Goal: Check status: Check status

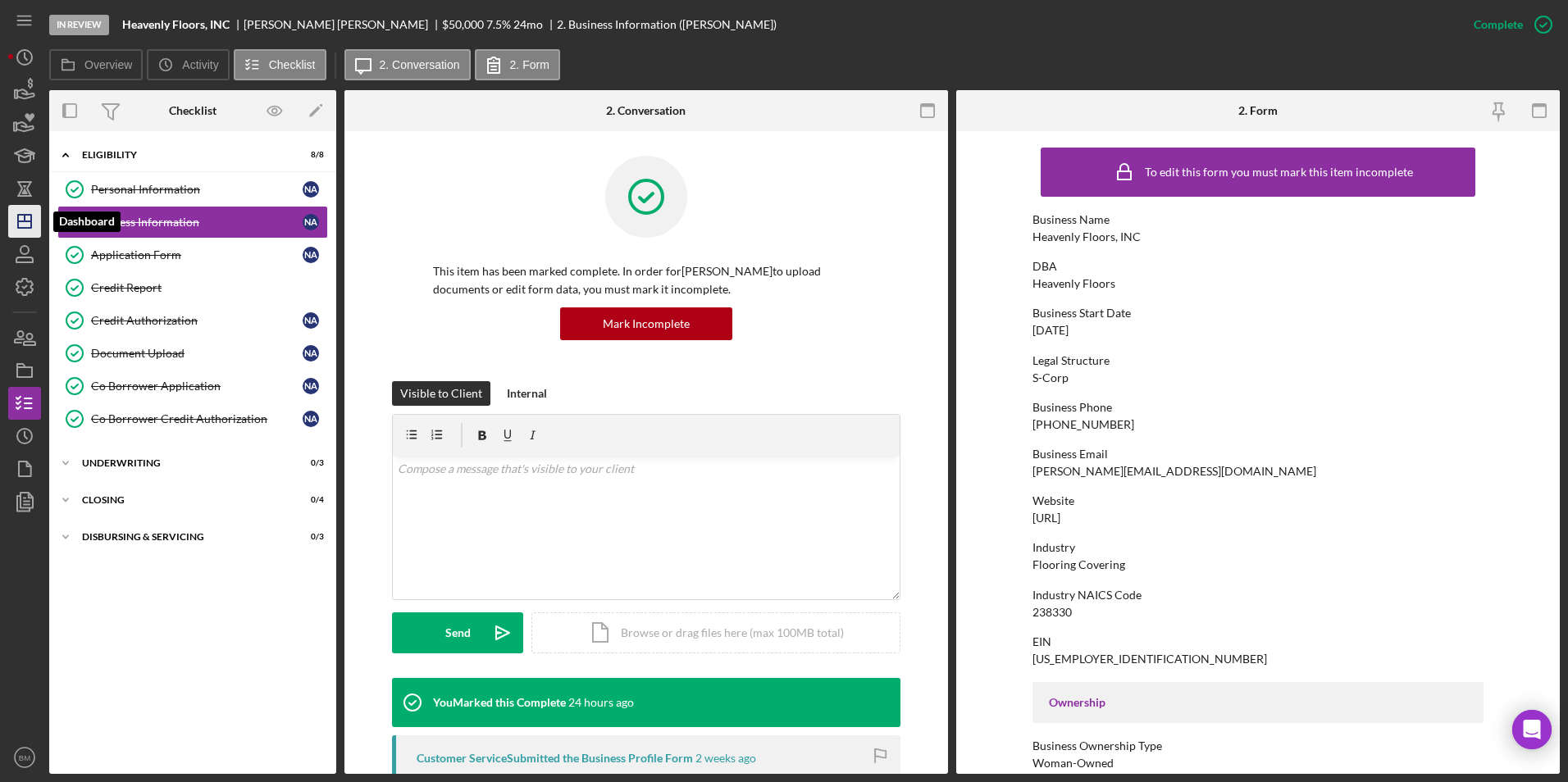
click at [22, 219] on icon "Icon/Dashboard" at bounding box center [25, 222] width 41 height 41
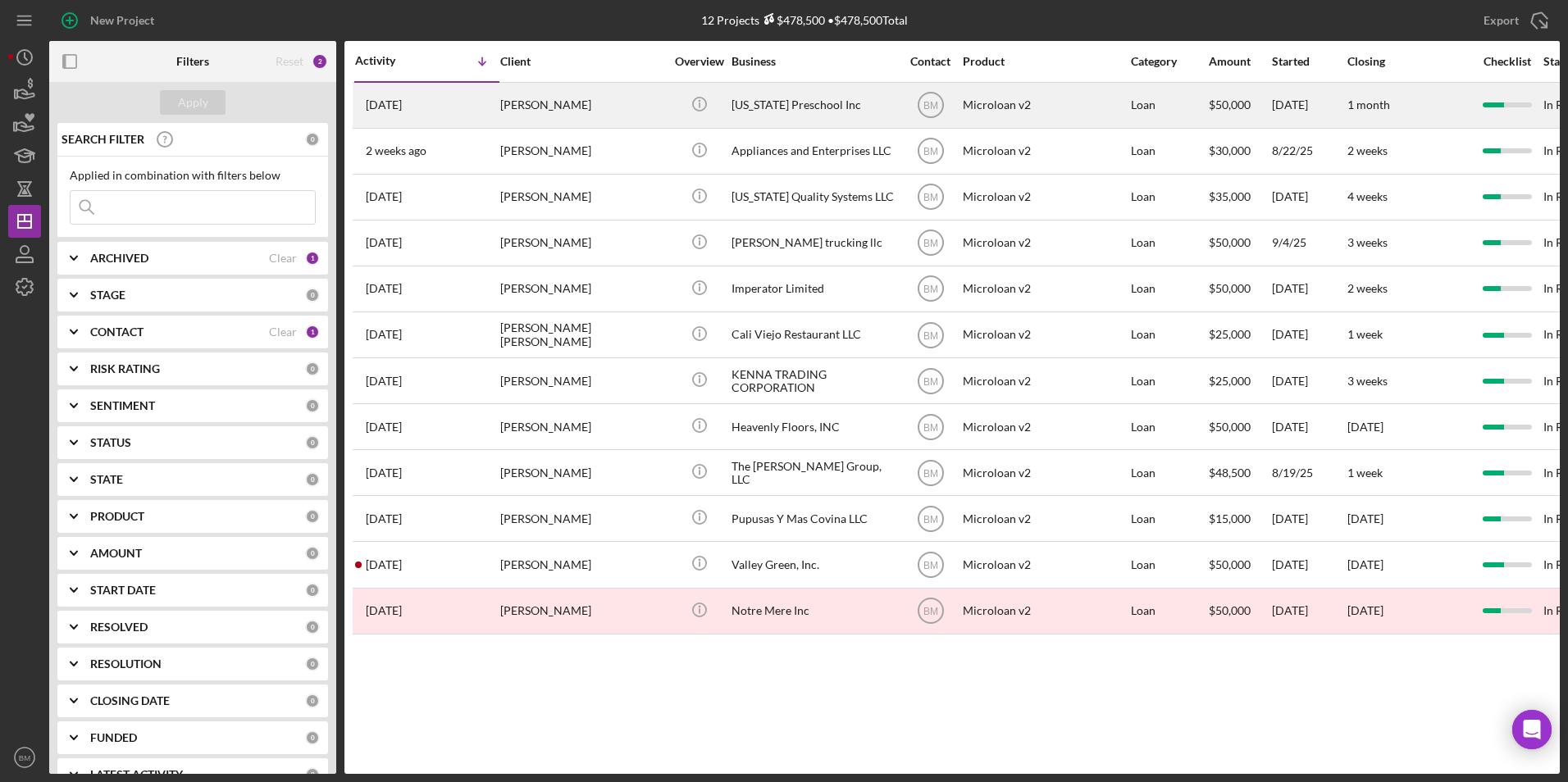
click at [797, 118] on div "[US_STATE] Preschool Inc" at bounding box center [814, 105] width 164 height 43
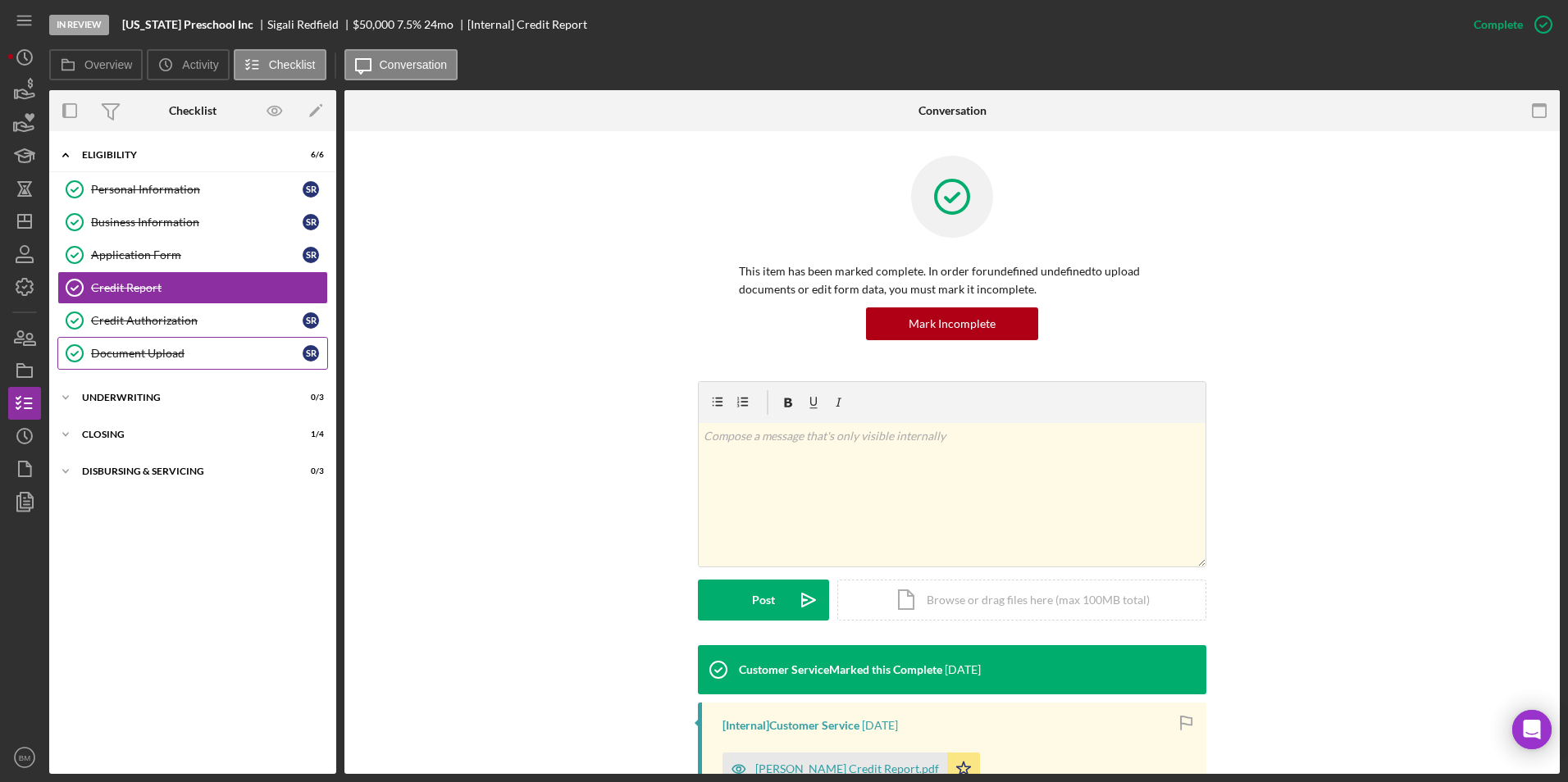
click at [208, 342] on link "Document Upload Document Upload S R" at bounding box center [192, 353] width 271 height 32
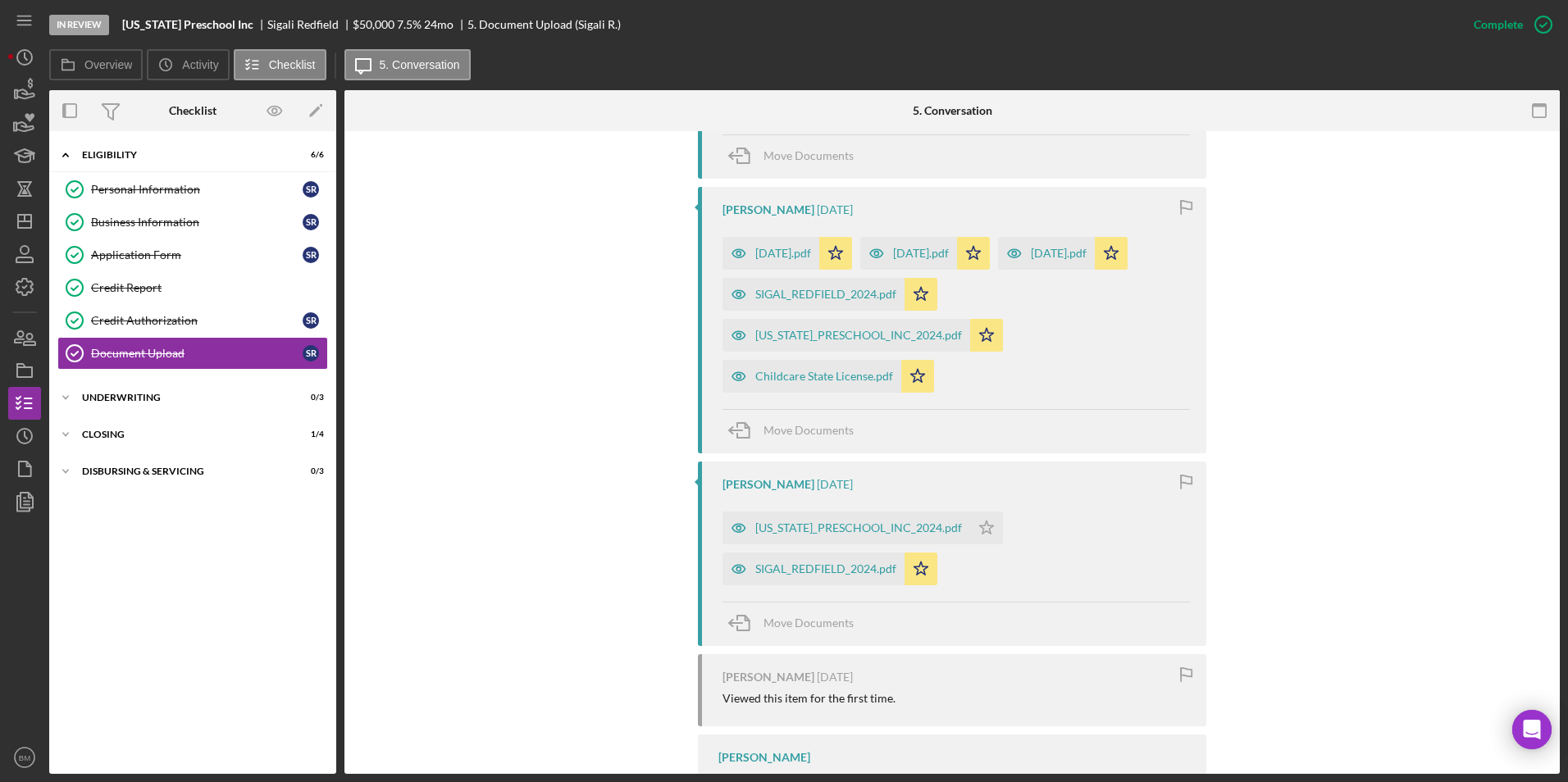
scroll to position [618, 0]
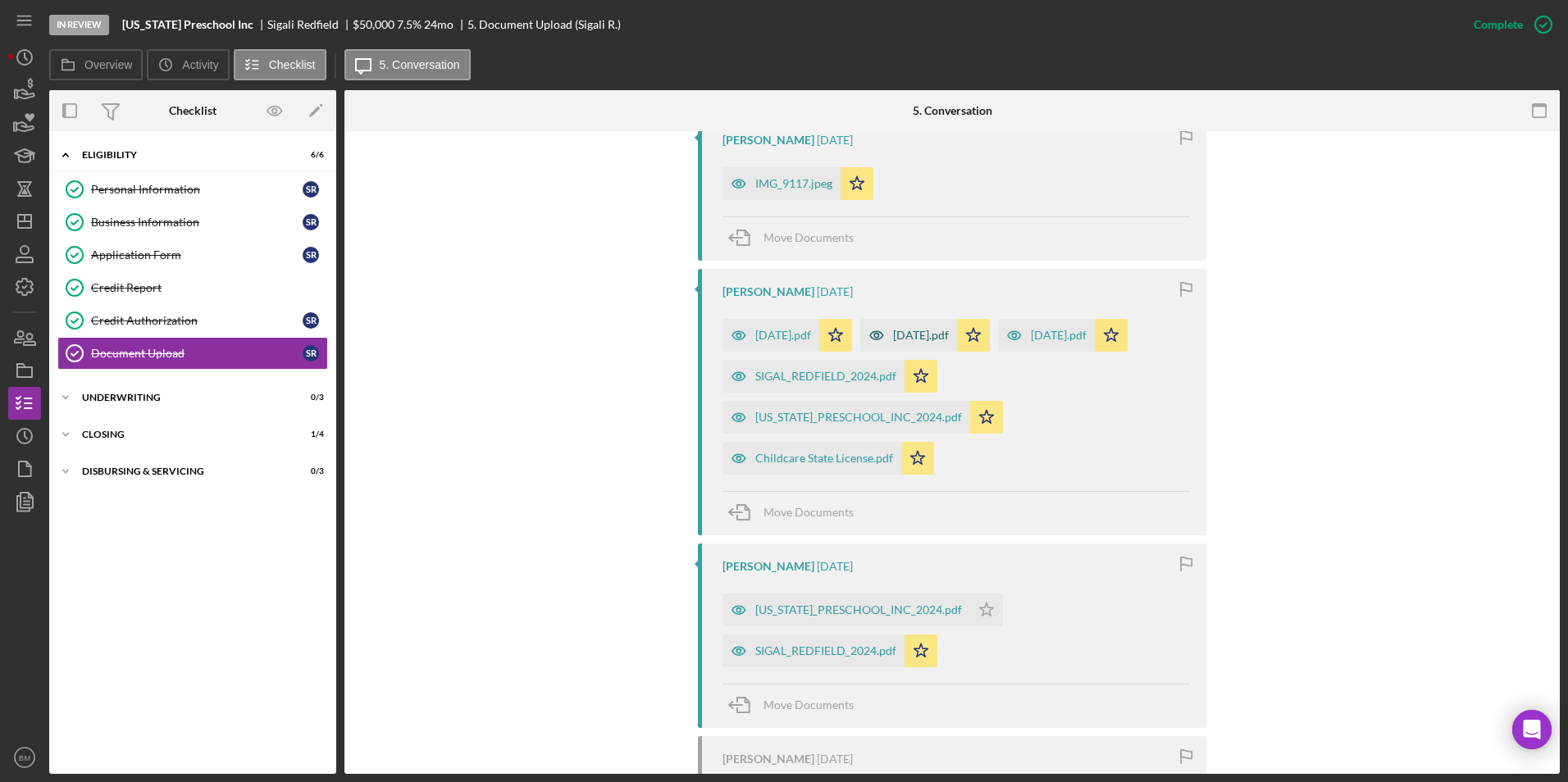
click at [949, 325] on div "[DATE].pdf" at bounding box center [909, 335] width 97 height 32
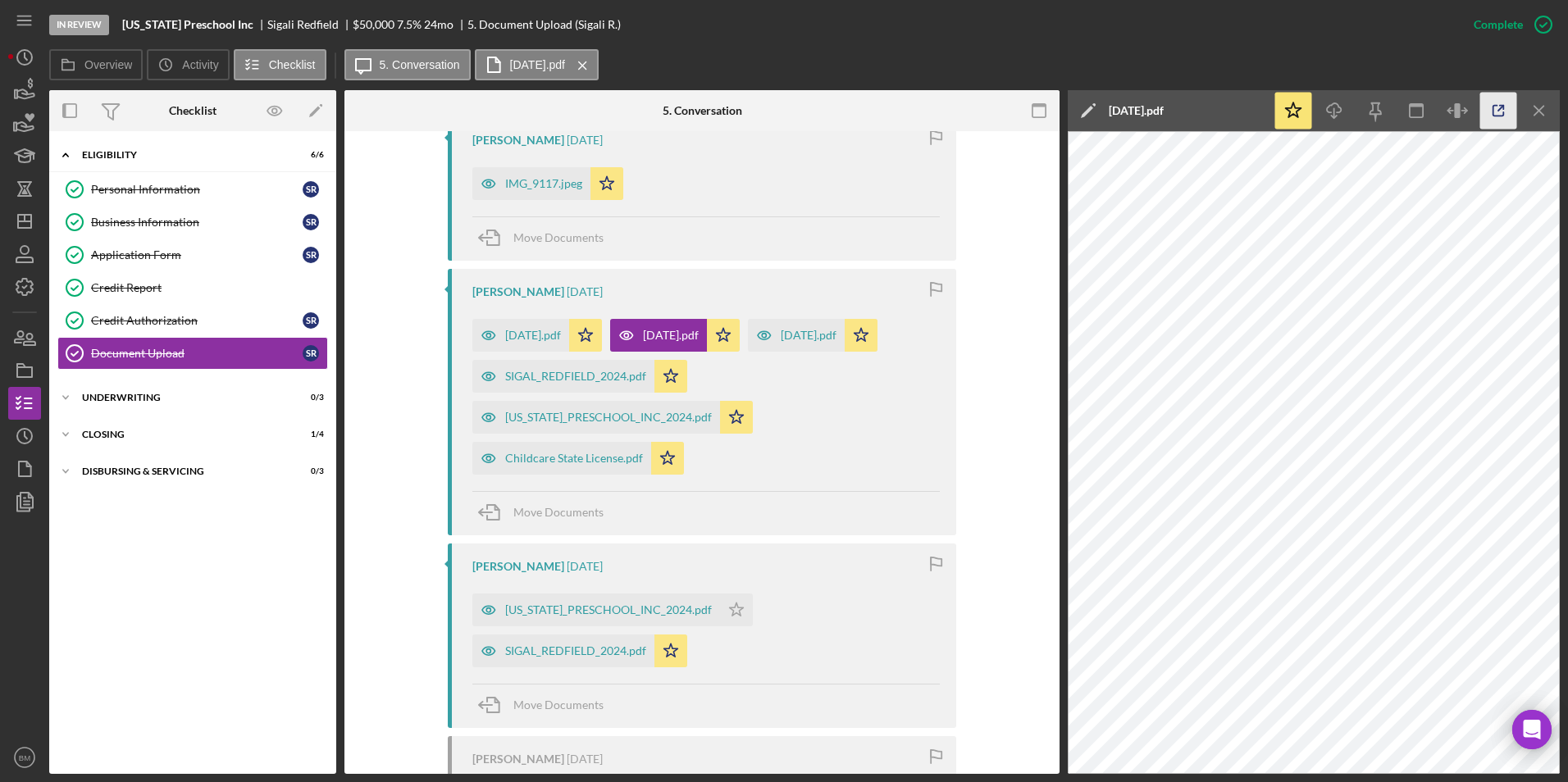
click at [1501, 99] on icon "button" at bounding box center [1499, 111] width 37 height 37
drag, startPoint x: 1533, startPoint y: 111, endPoint x: 1521, endPoint y: 110, distance: 12.0
click at [1533, 111] on icon "Icon/Menu Close" at bounding box center [1539, 111] width 37 height 37
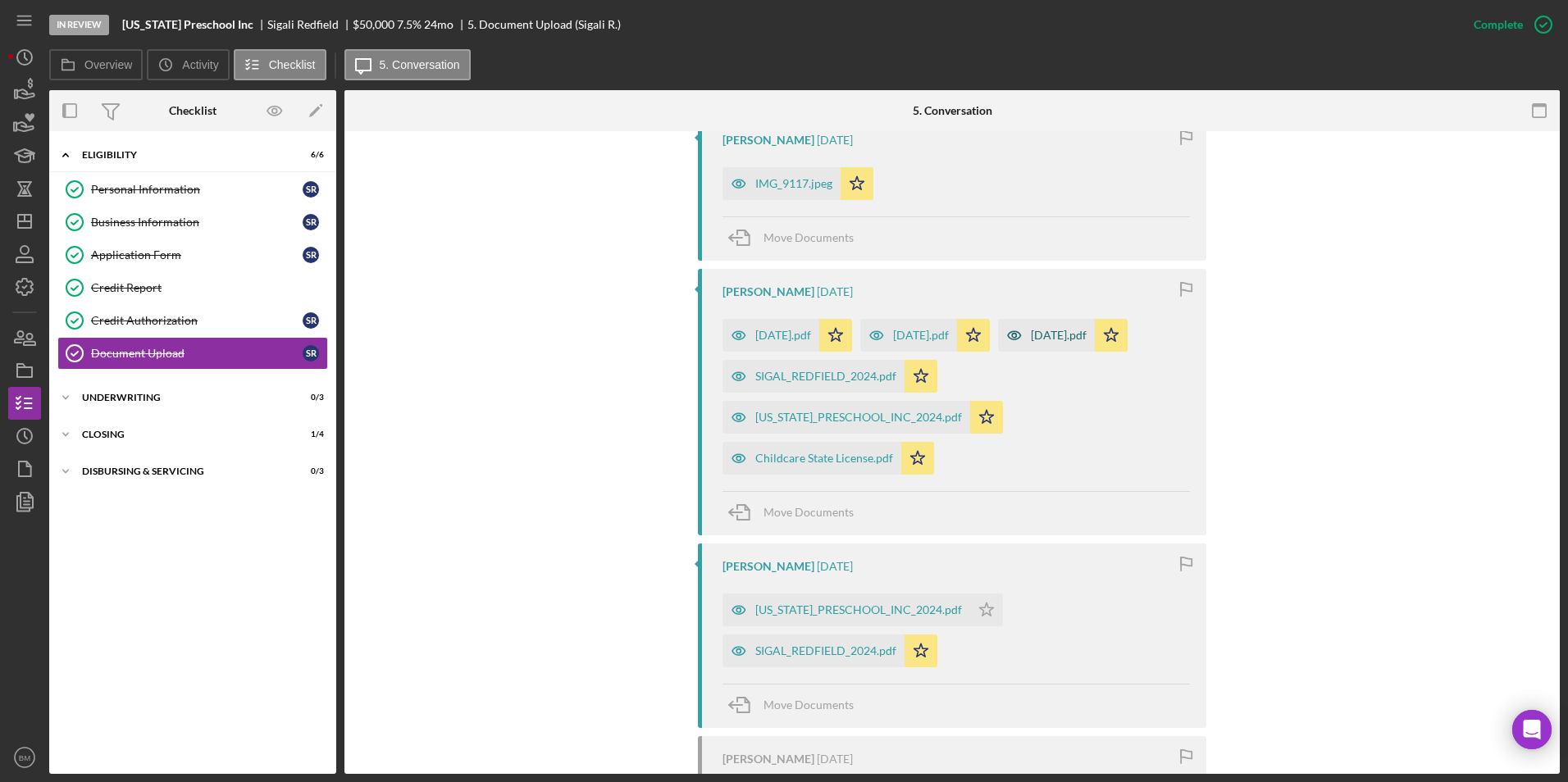
click at [1031, 342] on div "[DATE].pdf" at bounding box center [1059, 335] width 56 height 13
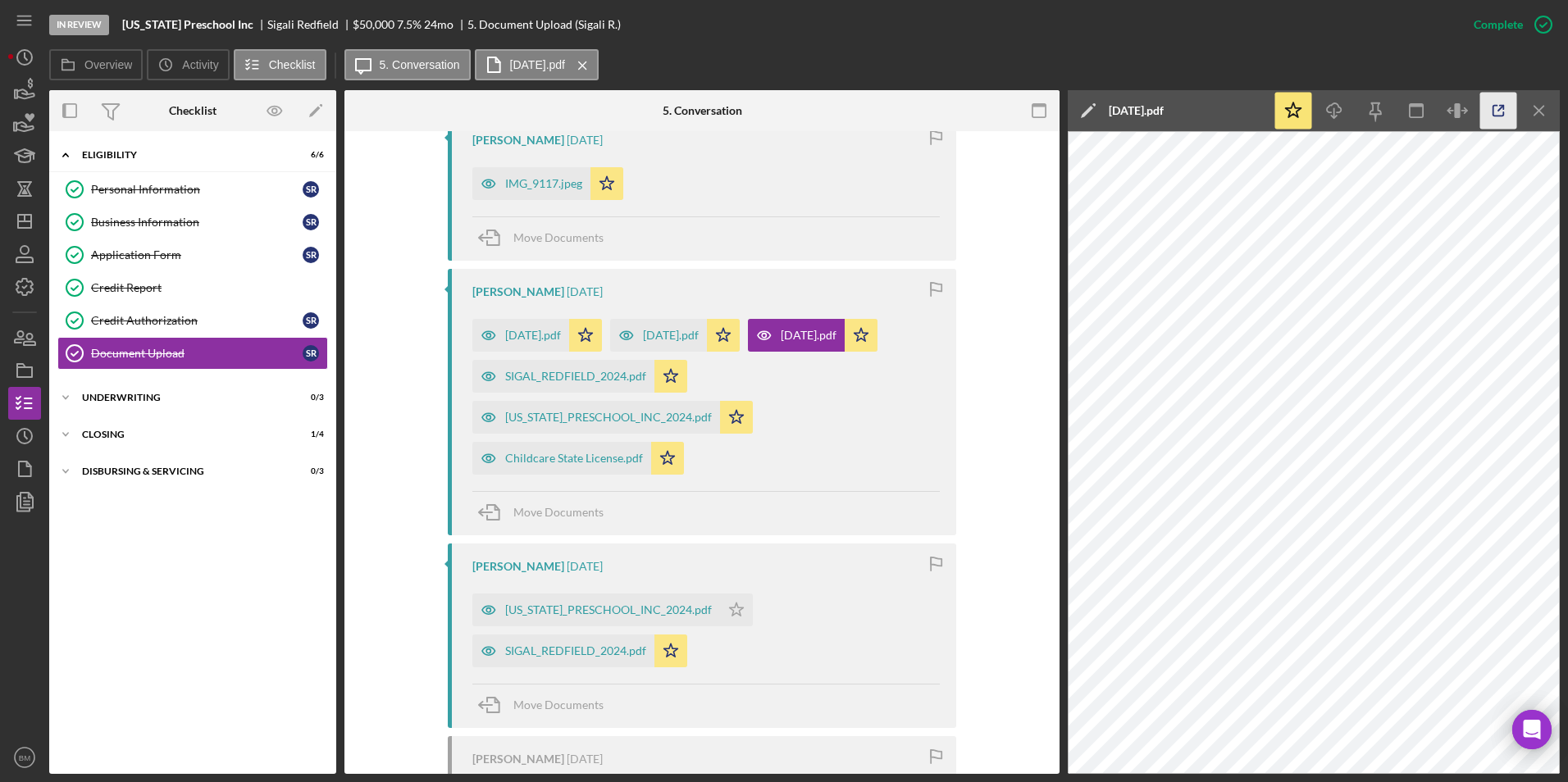
click at [1507, 118] on icon "button" at bounding box center [1499, 111] width 37 height 37
click at [1547, 118] on icon "Icon/Menu Close" at bounding box center [1539, 111] width 37 height 37
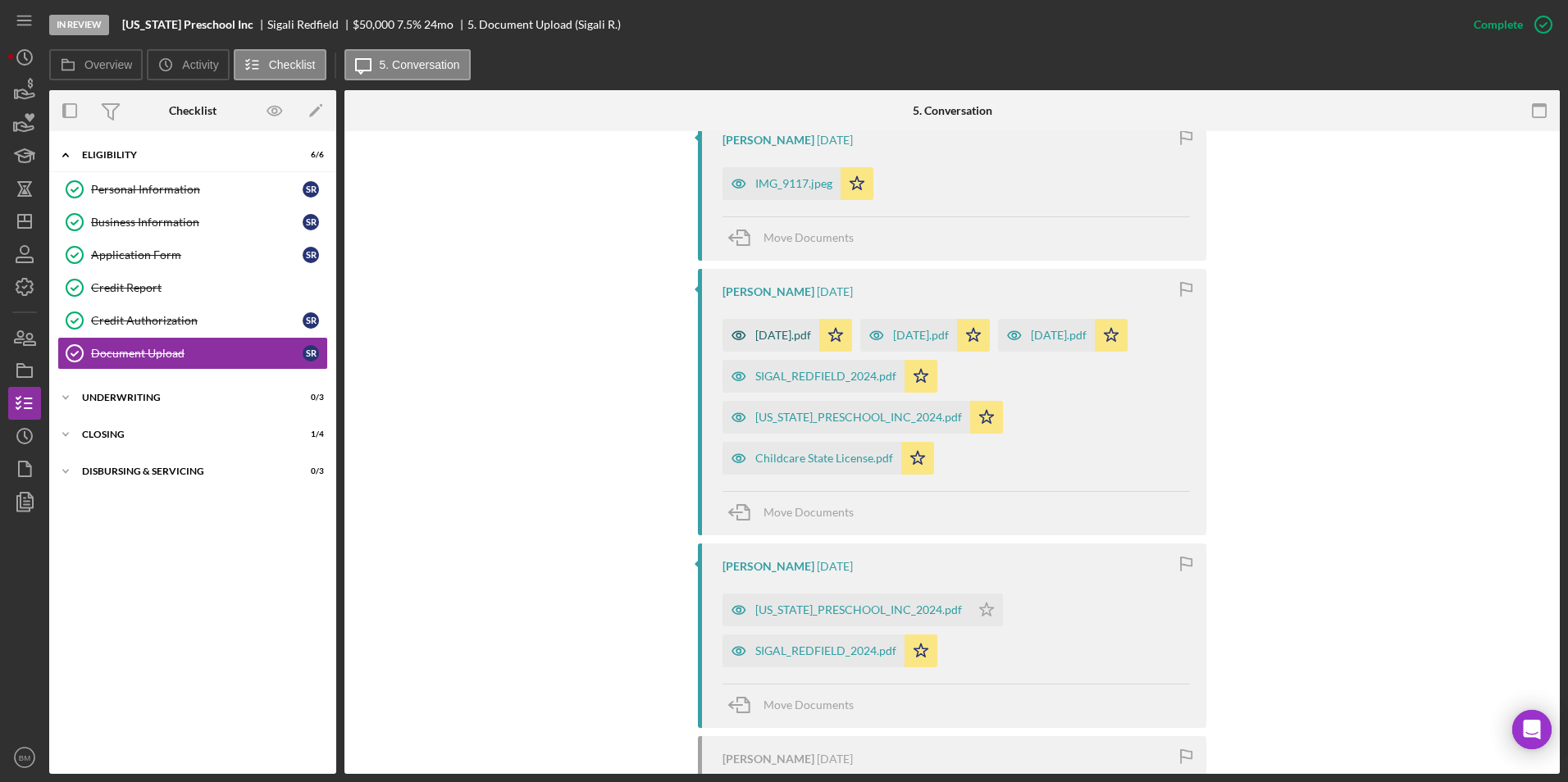
click at [802, 323] on div "[DATE].pdf" at bounding box center [771, 335] width 97 height 32
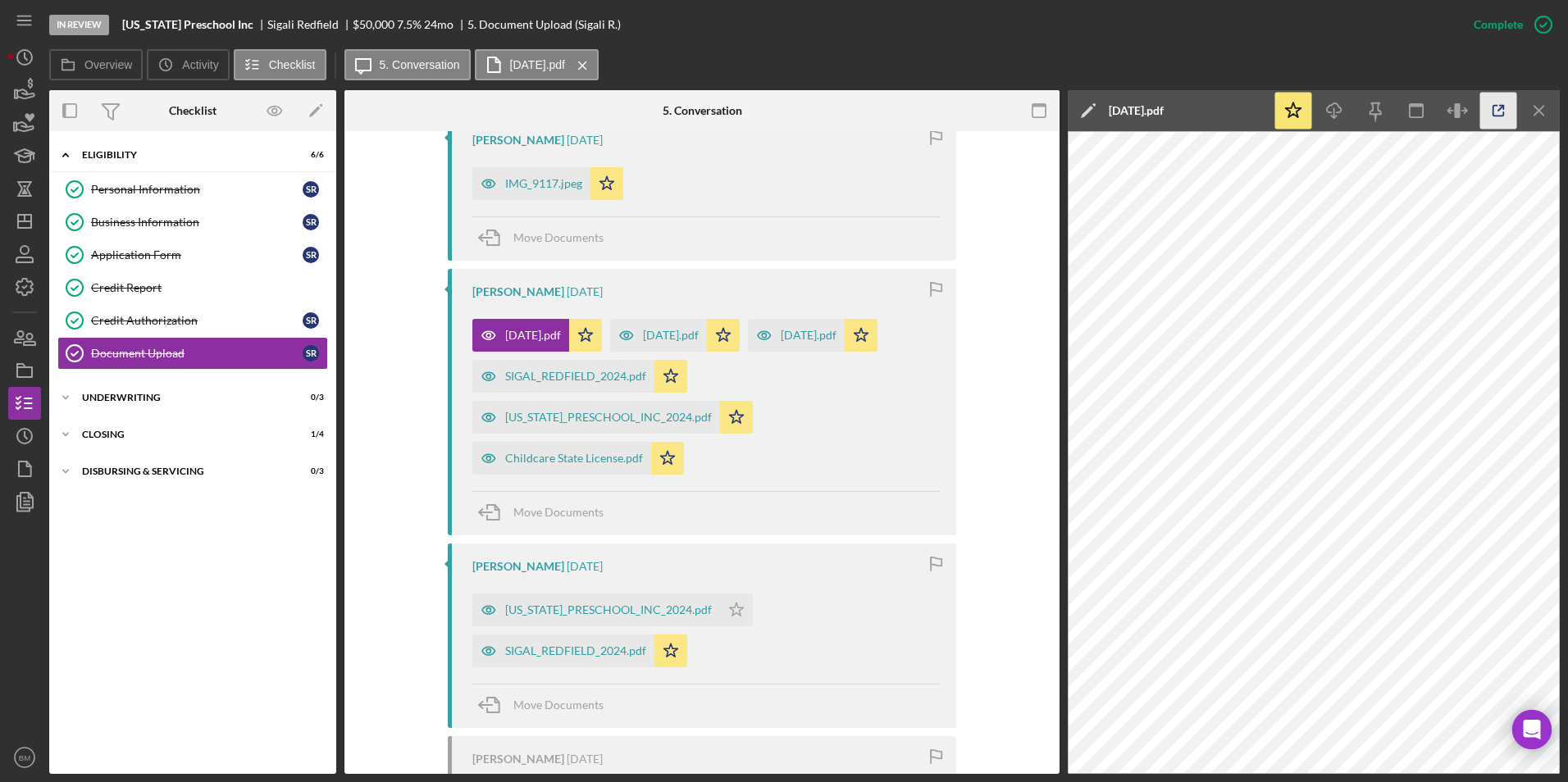
click at [1492, 102] on icon "button" at bounding box center [1499, 111] width 37 height 37
click at [555, 412] on div "[US_STATE]_PRESCHOOL_INC_2024.pdf" at bounding box center [609, 417] width 207 height 13
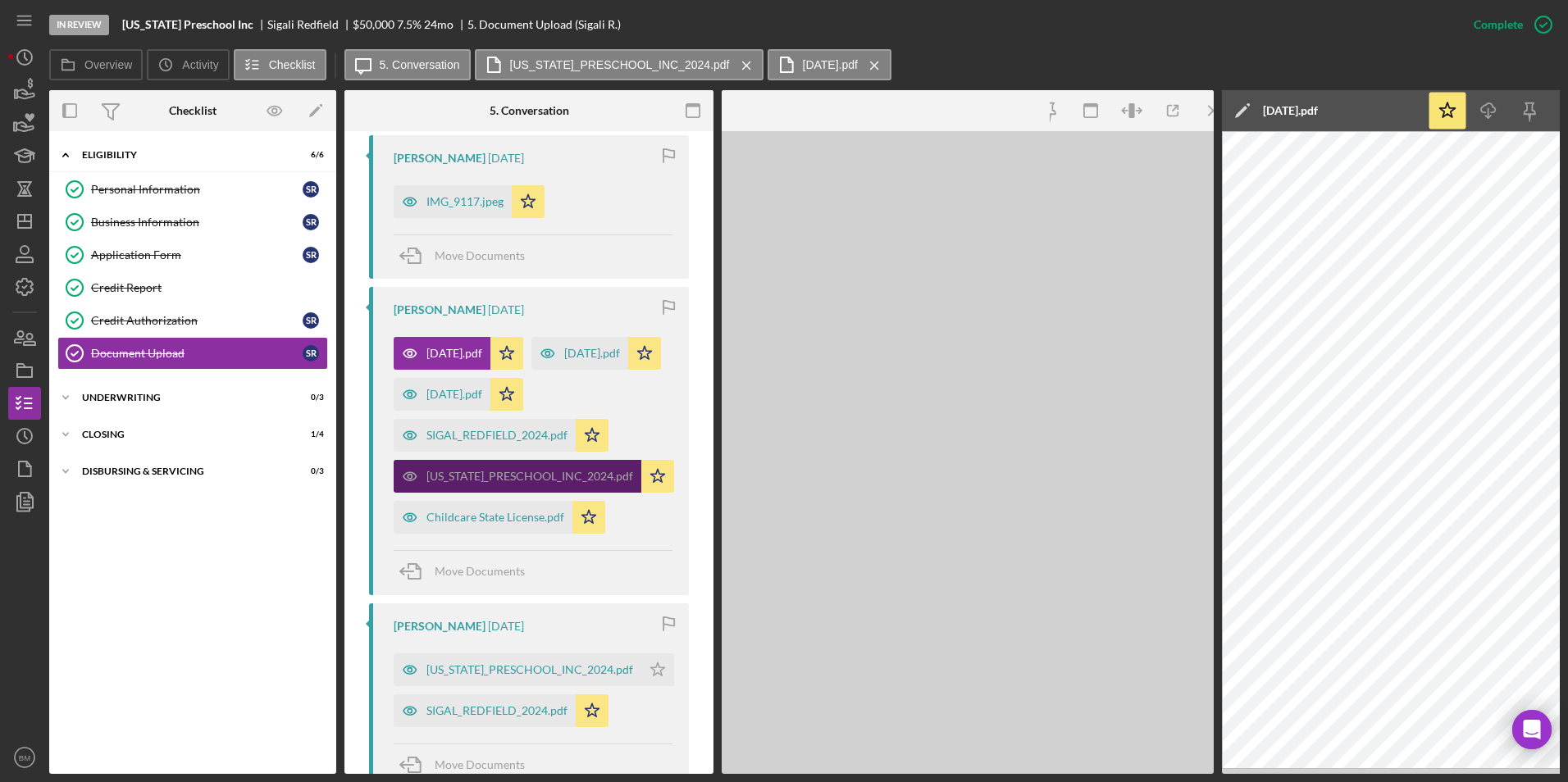
scroll to position [637, 0]
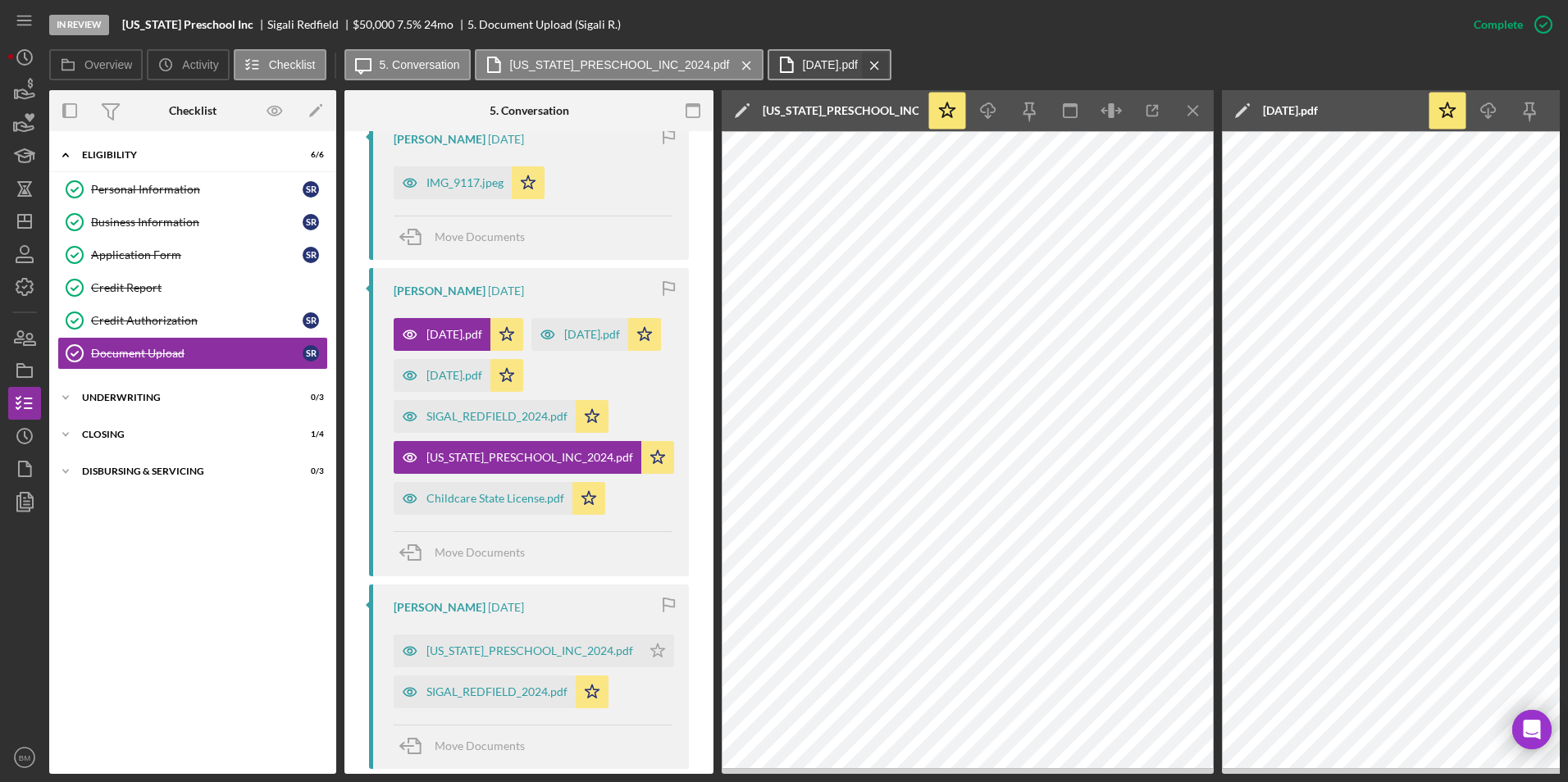
click at [889, 66] on icon "Icon/Menu Close" at bounding box center [875, 66] width 29 height 41
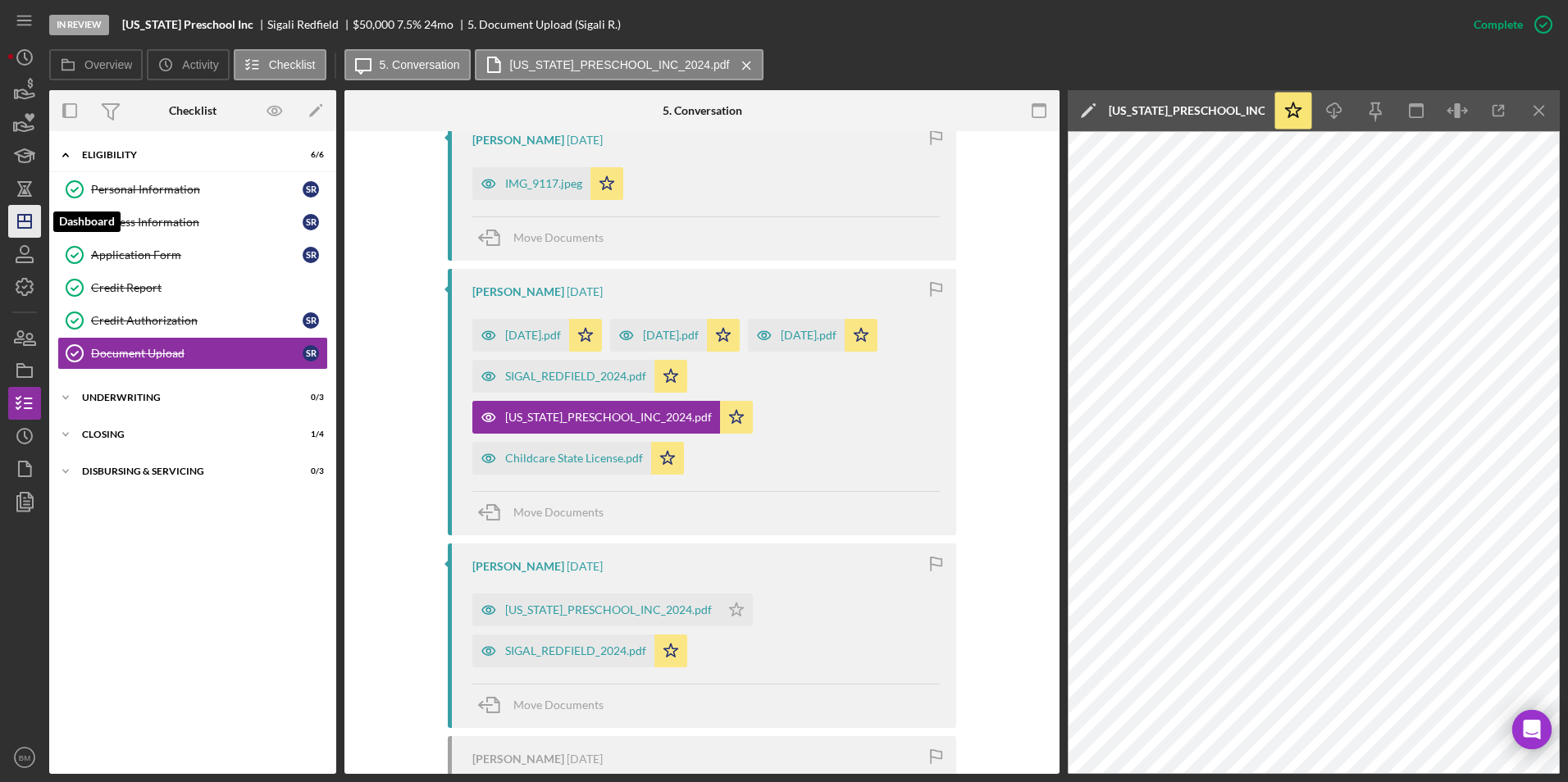
click at [30, 217] on icon "Icon/Dashboard" at bounding box center [25, 222] width 41 height 41
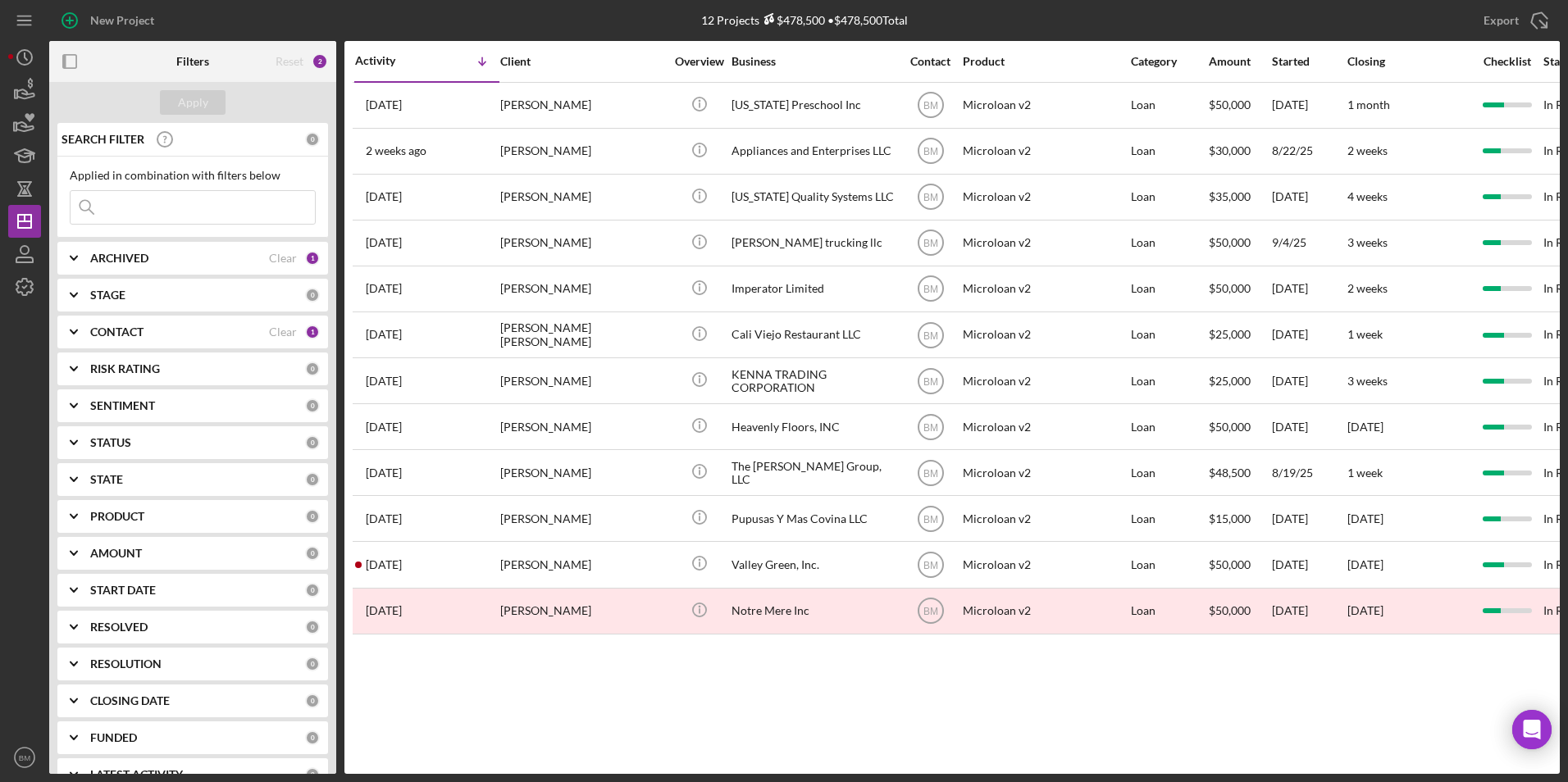
click at [86, 268] on icon "Icon/Expander" at bounding box center [74, 259] width 41 height 41
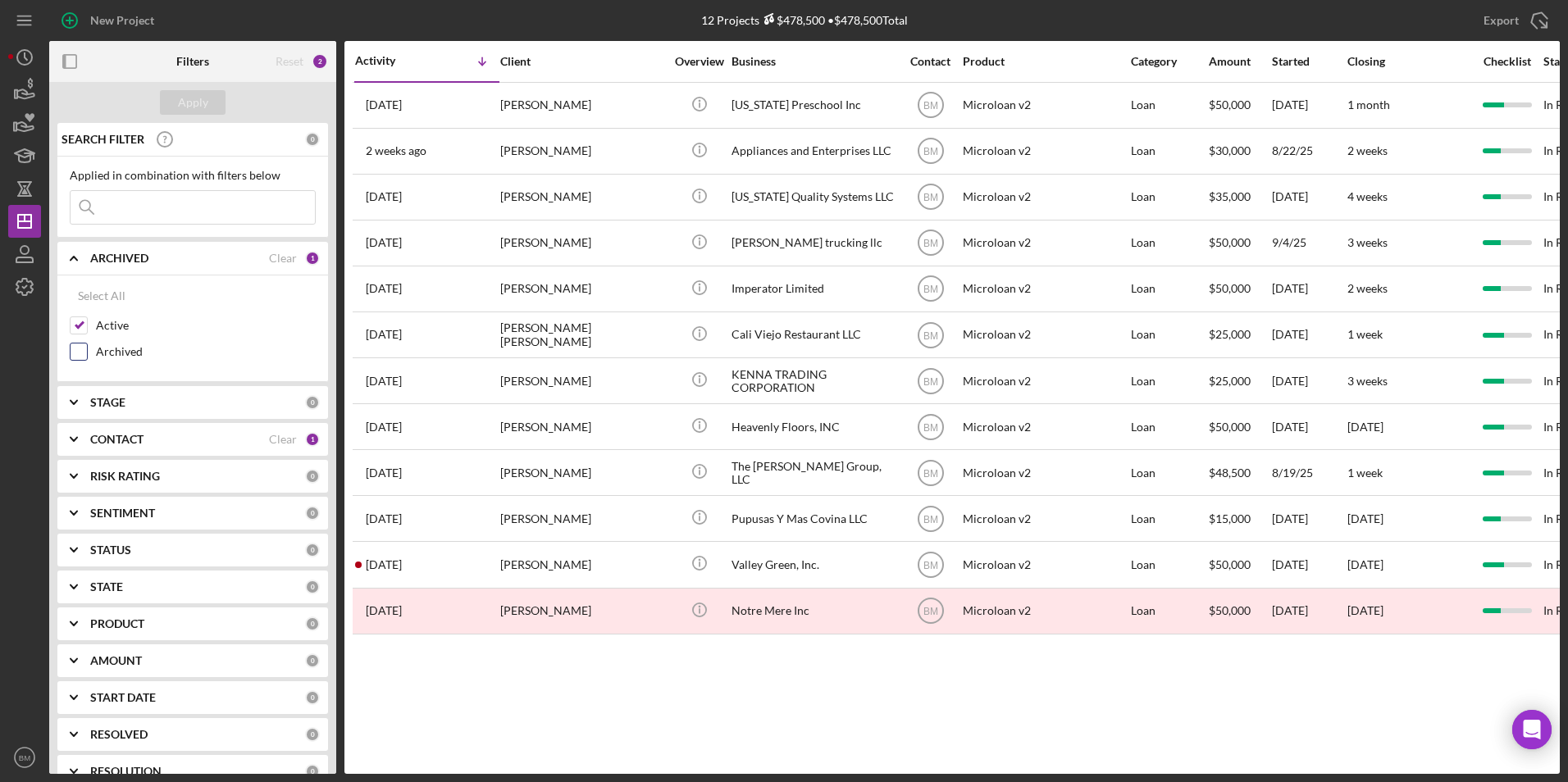
click at [88, 351] on div "Archived" at bounding box center [193, 355] width 246 height 26
click at [86, 349] on div "Archived" at bounding box center [193, 355] width 246 height 26
click at [81, 351] on input "Archived" at bounding box center [78, 351] width 16 height 16
checkbox input "true"
click at [190, 94] on div "Apply" at bounding box center [193, 102] width 31 height 24
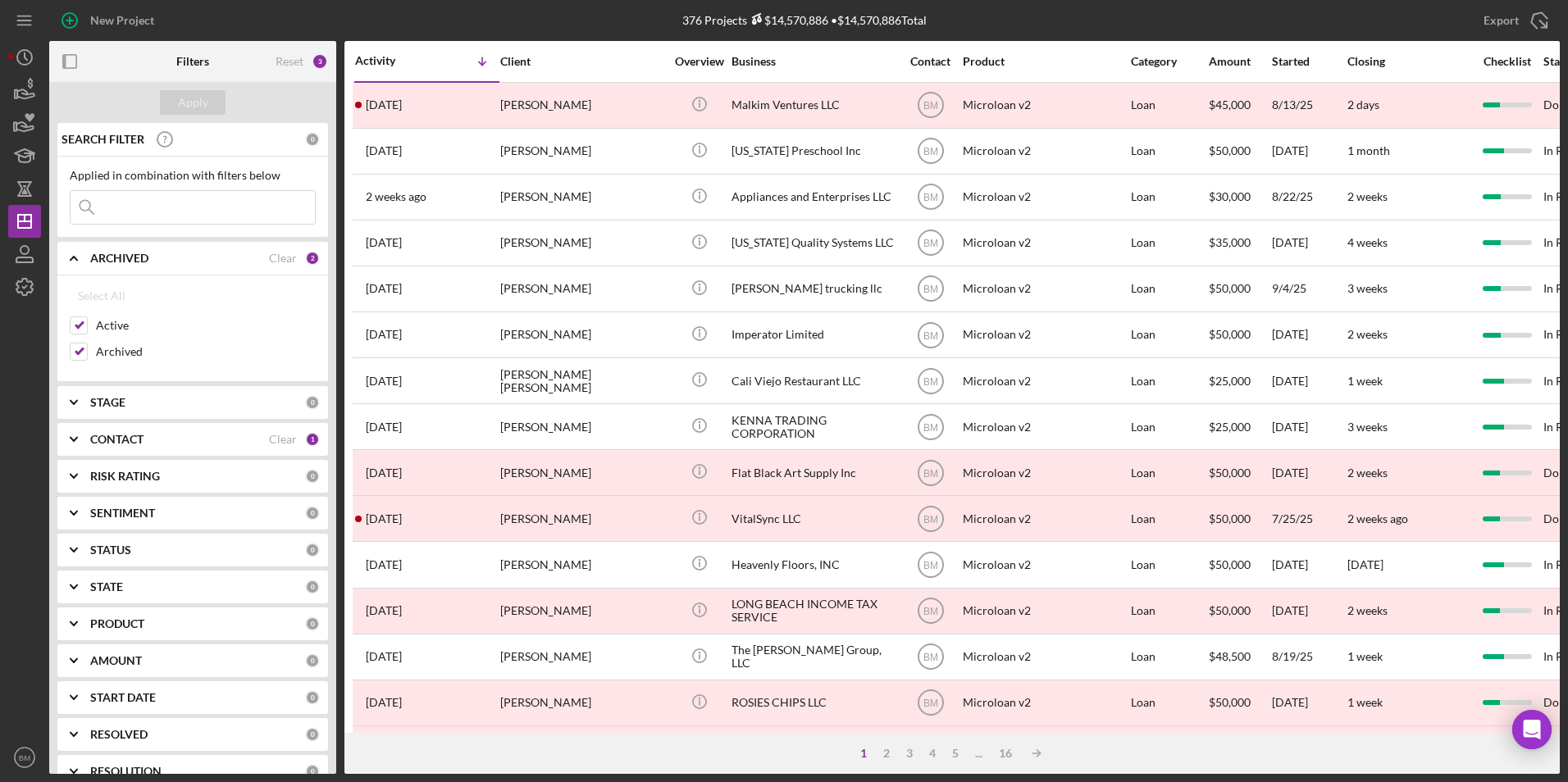
click at [180, 217] on input at bounding box center [192, 208] width 245 height 32
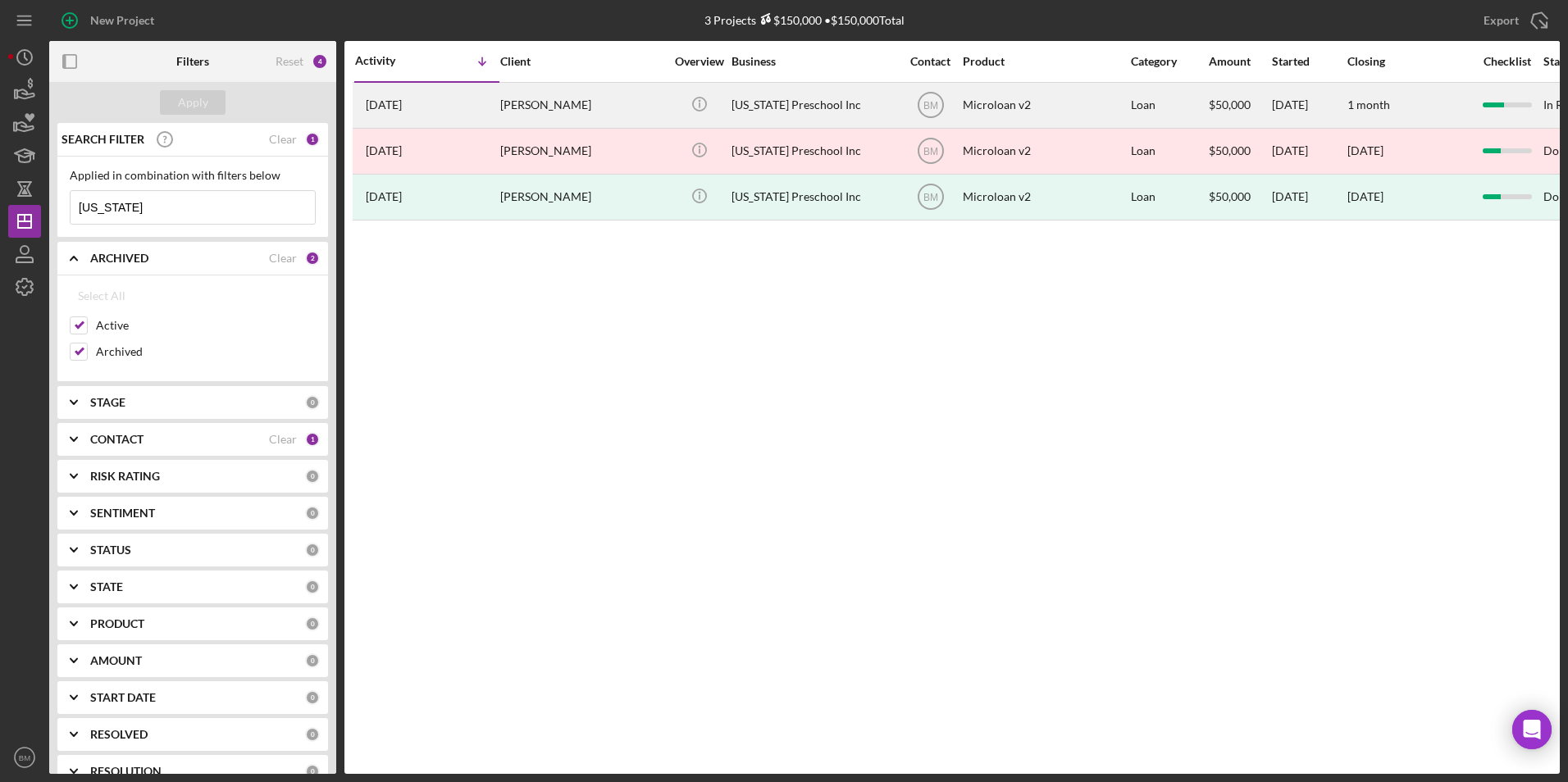
type input "[US_STATE]"
click at [757, 91] on div "[US_STATE] Preschool Inc" at bounding box center [814, 105] width 164 height 43
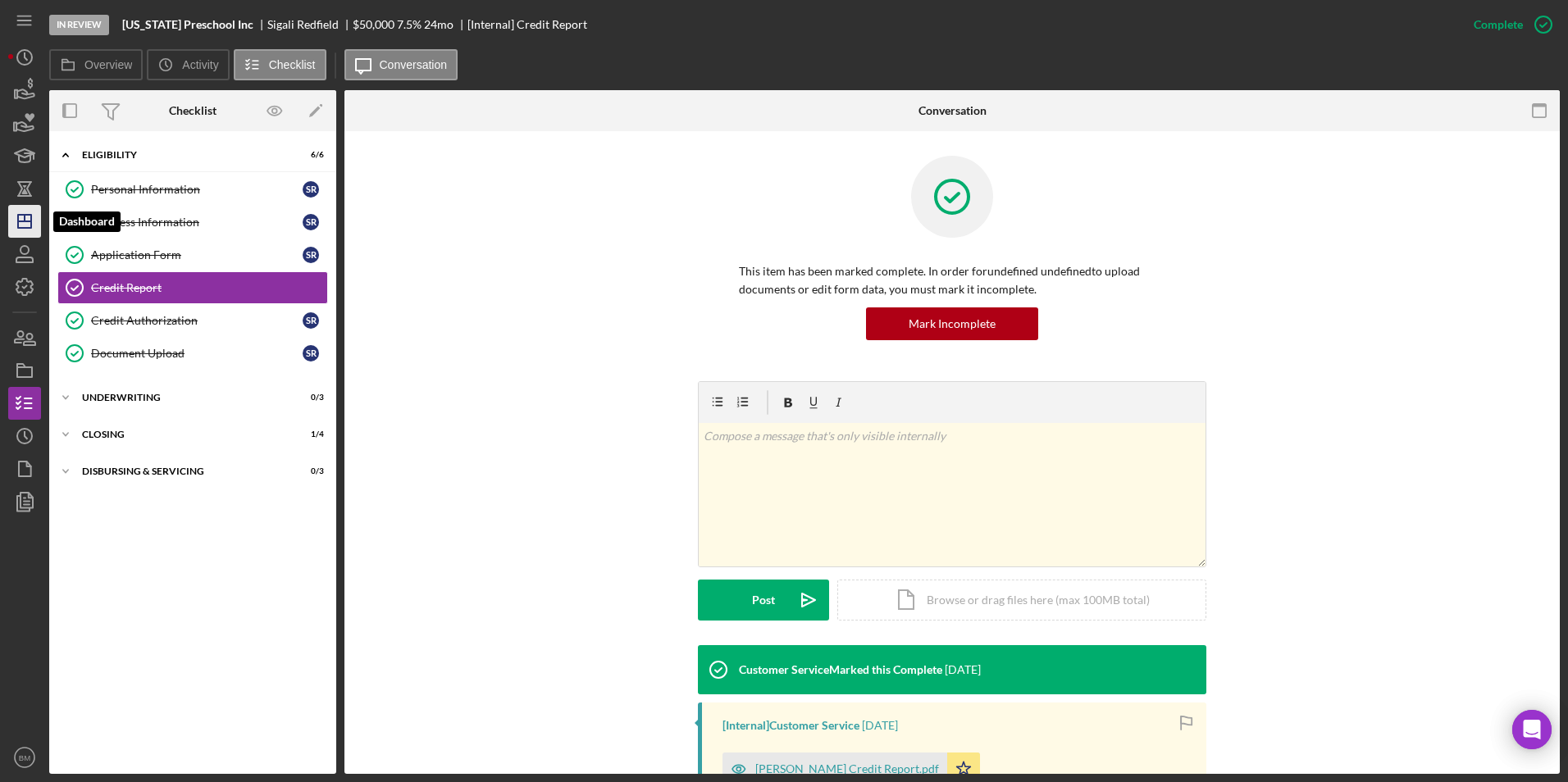
click at [24, 227] on icon "Icon/Dashboard" at bounding box center [25, 222] width 41 height 41
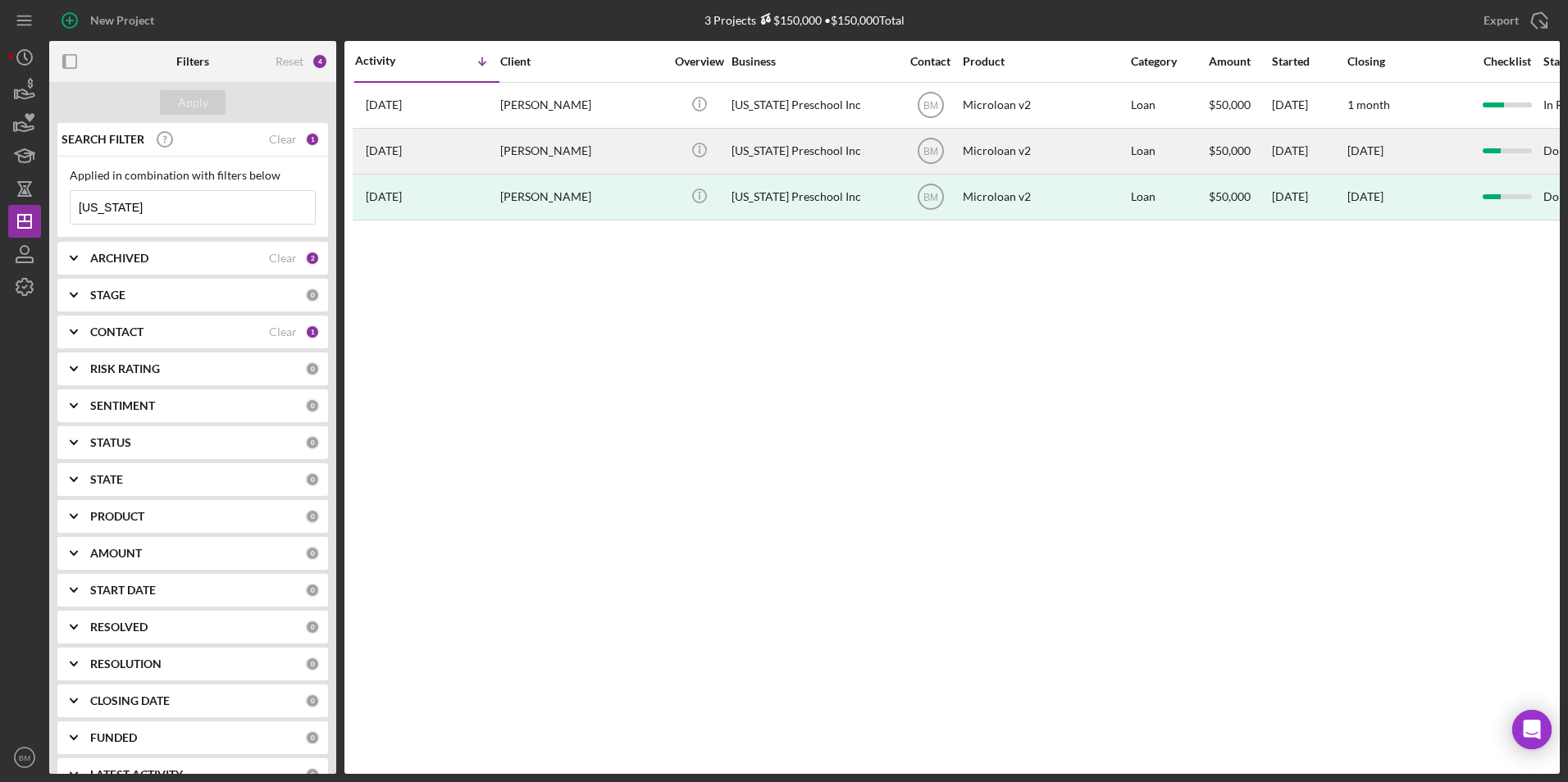
click at [579, 133] on div "[PERSON_NAME]" at bounding box center [582, 151] width 164 height 43
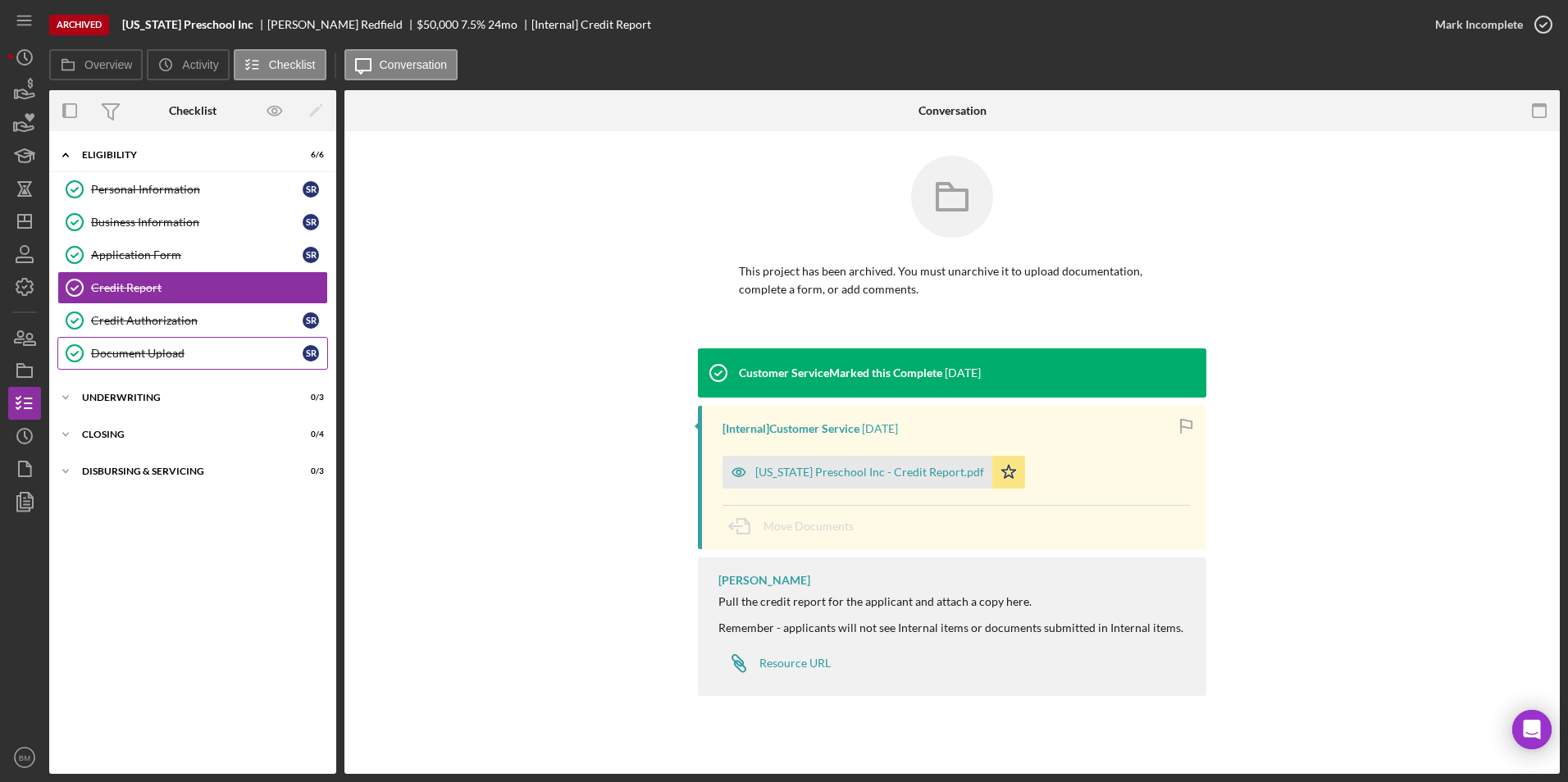
click at [155, 352] on div "Document Upload" at bounding box center [196, 353] width 211 height 13
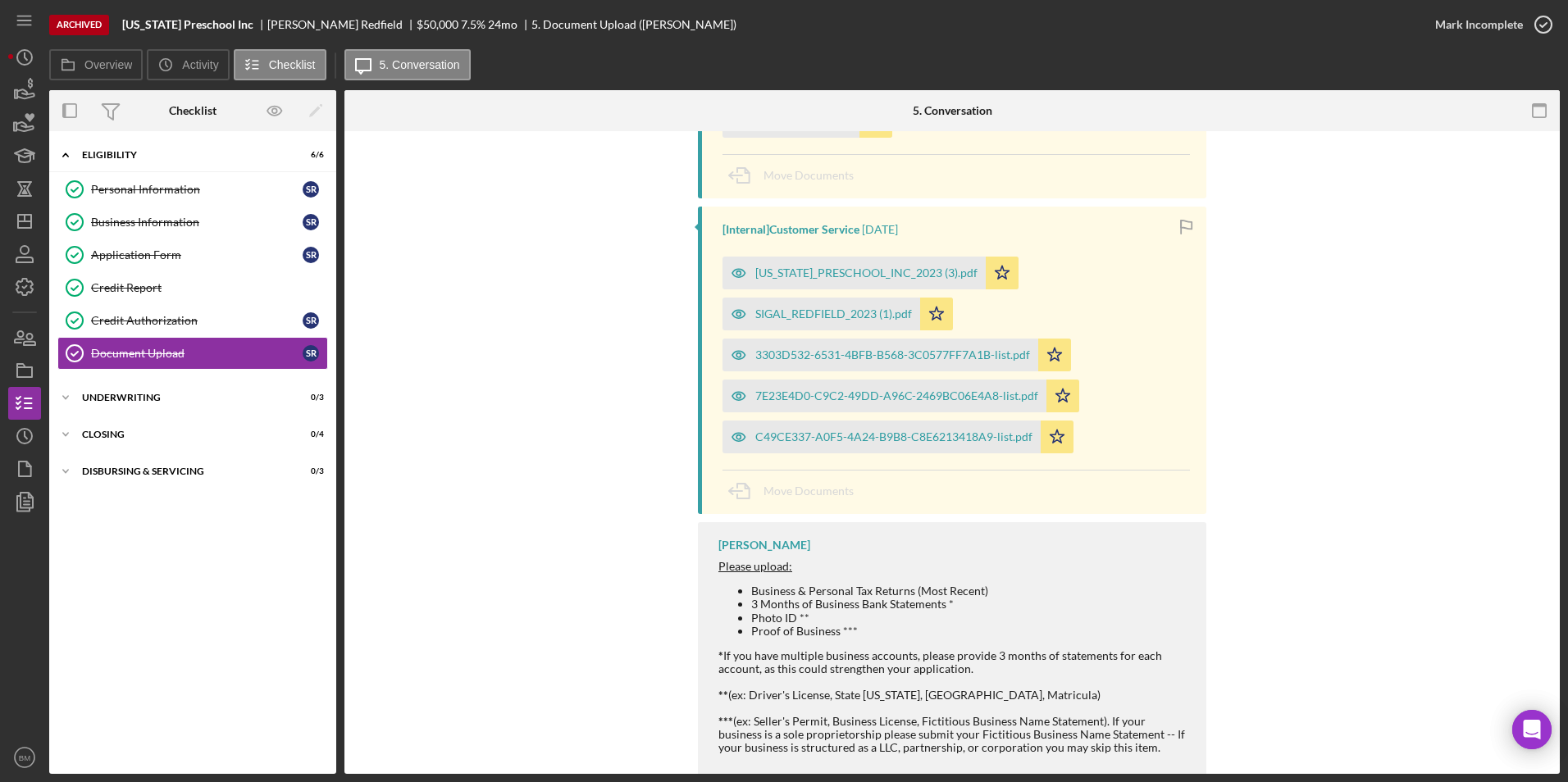
scroll to position [544, 0]
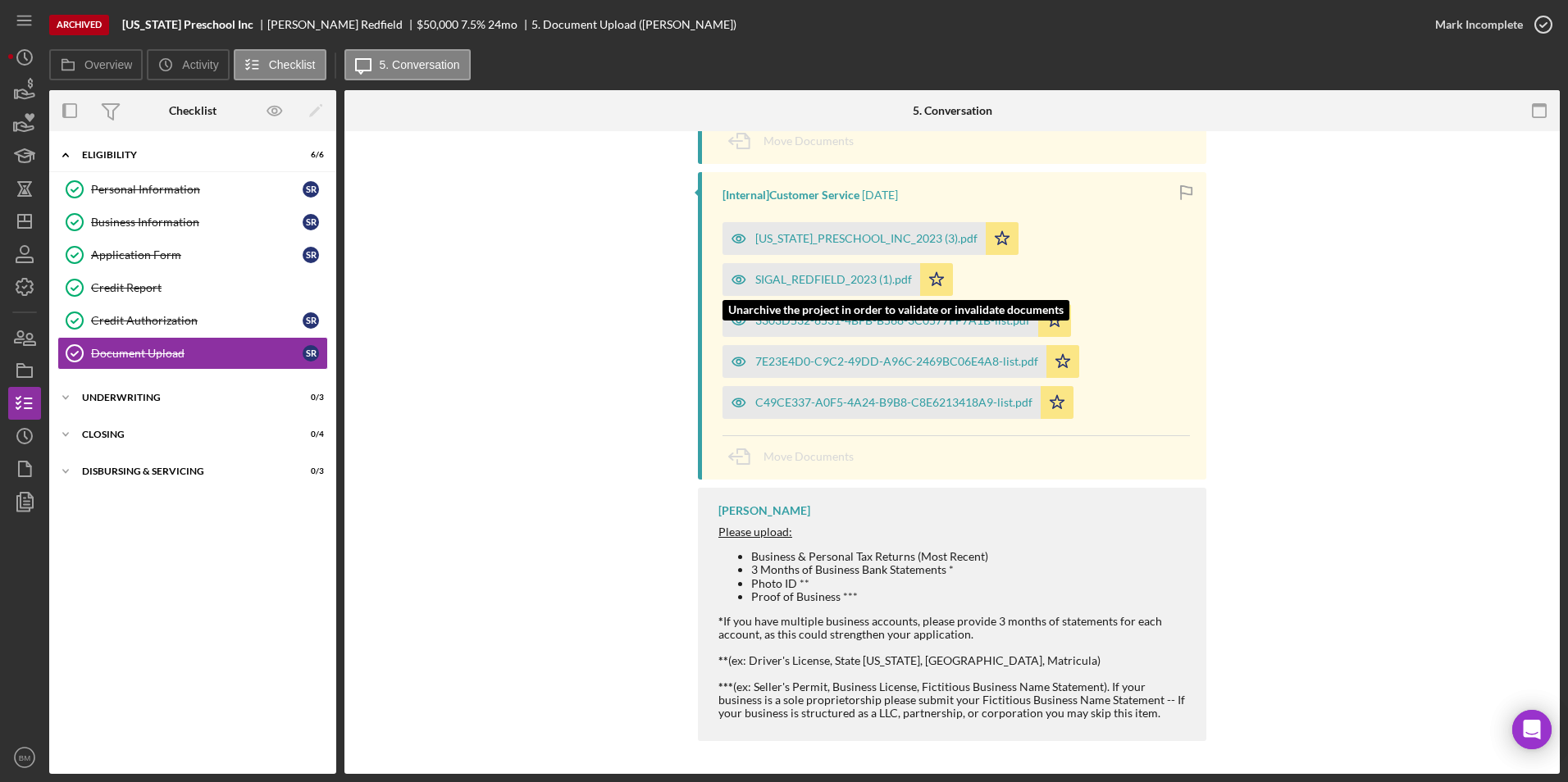
click at [791, 274] on div "SIGAL_REDFIELD_2023 (1).pdf" at bounding box center [833, 280] width 156 height 13
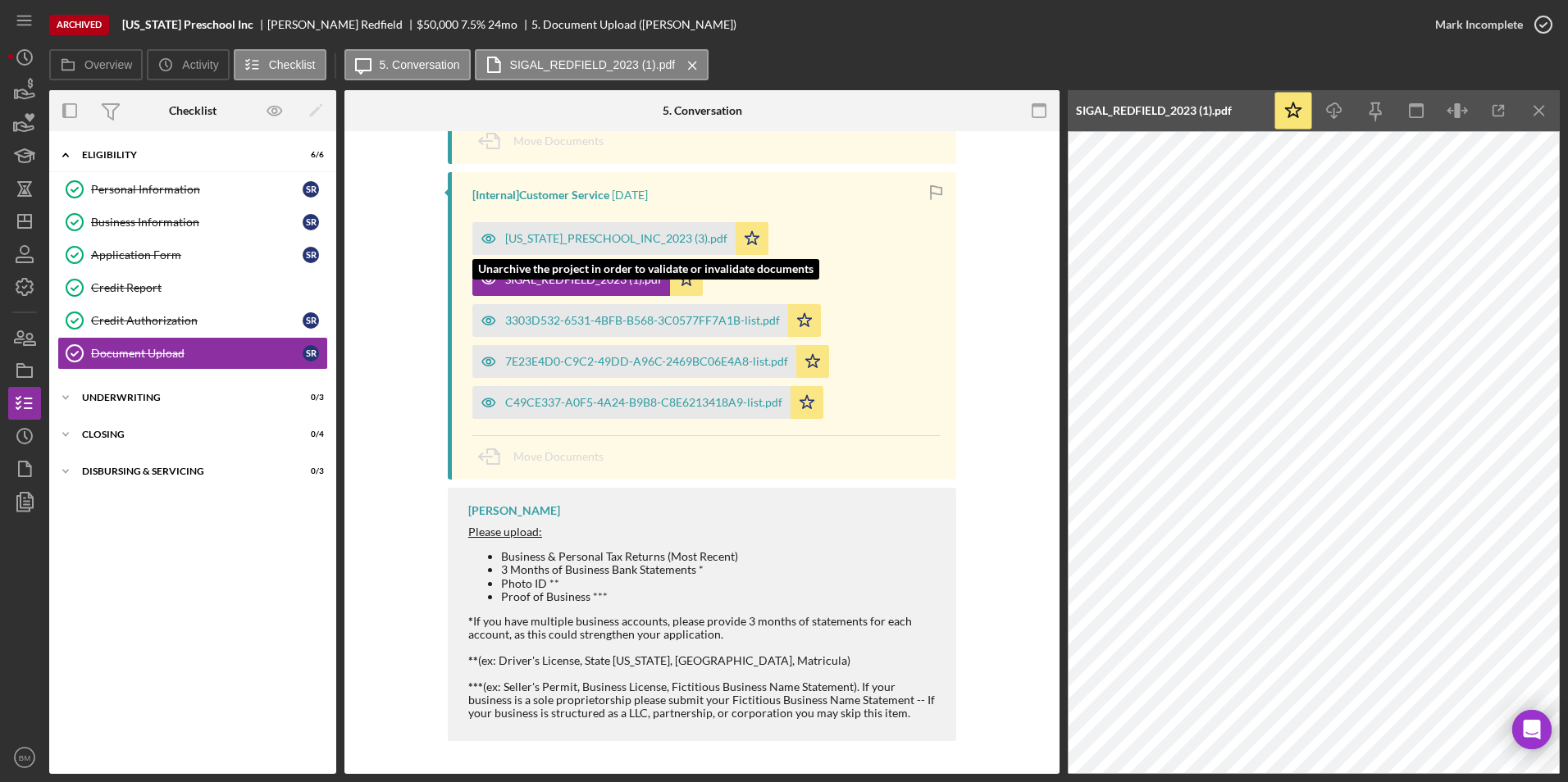
click at [728, 247] on div "[US_STATE]_PRESCHOOL_INC_2023 (3).pdf" at bounding box center [603, 238] width 263 height 32
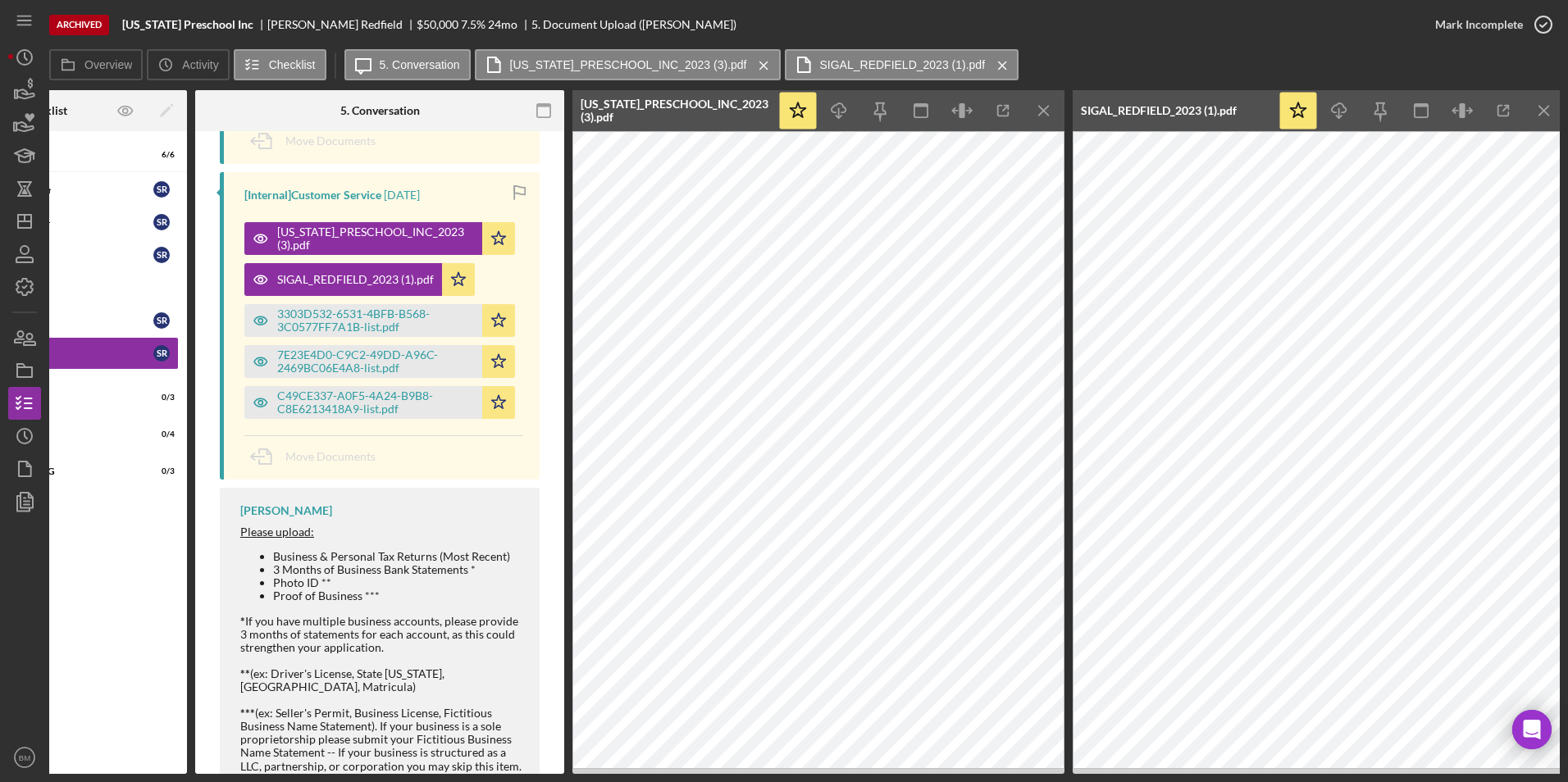
scroll to position [0, 155]
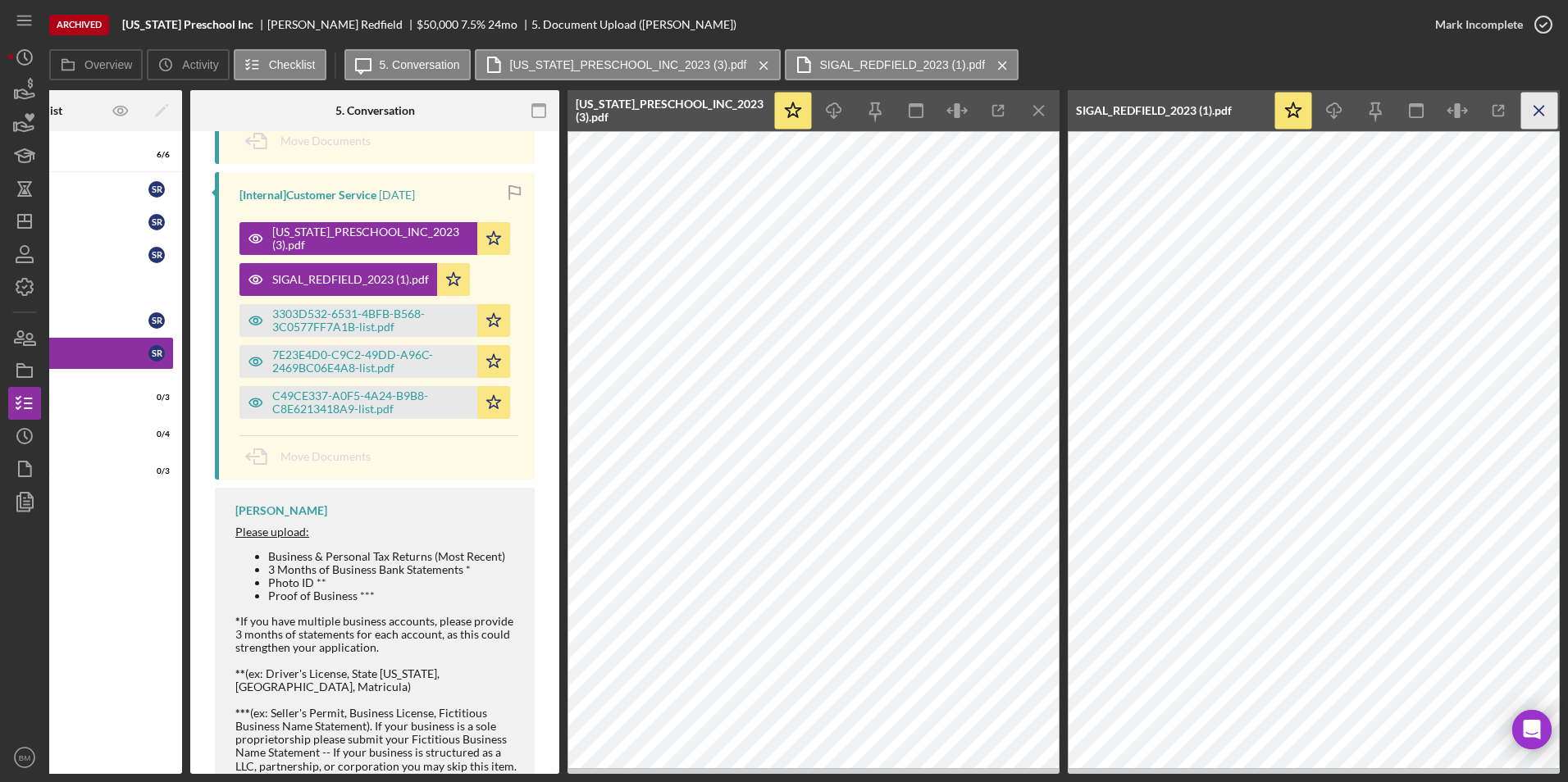
click at [1544, 115] on line "button" at bounding box center [1539, 111] width 9 height 9
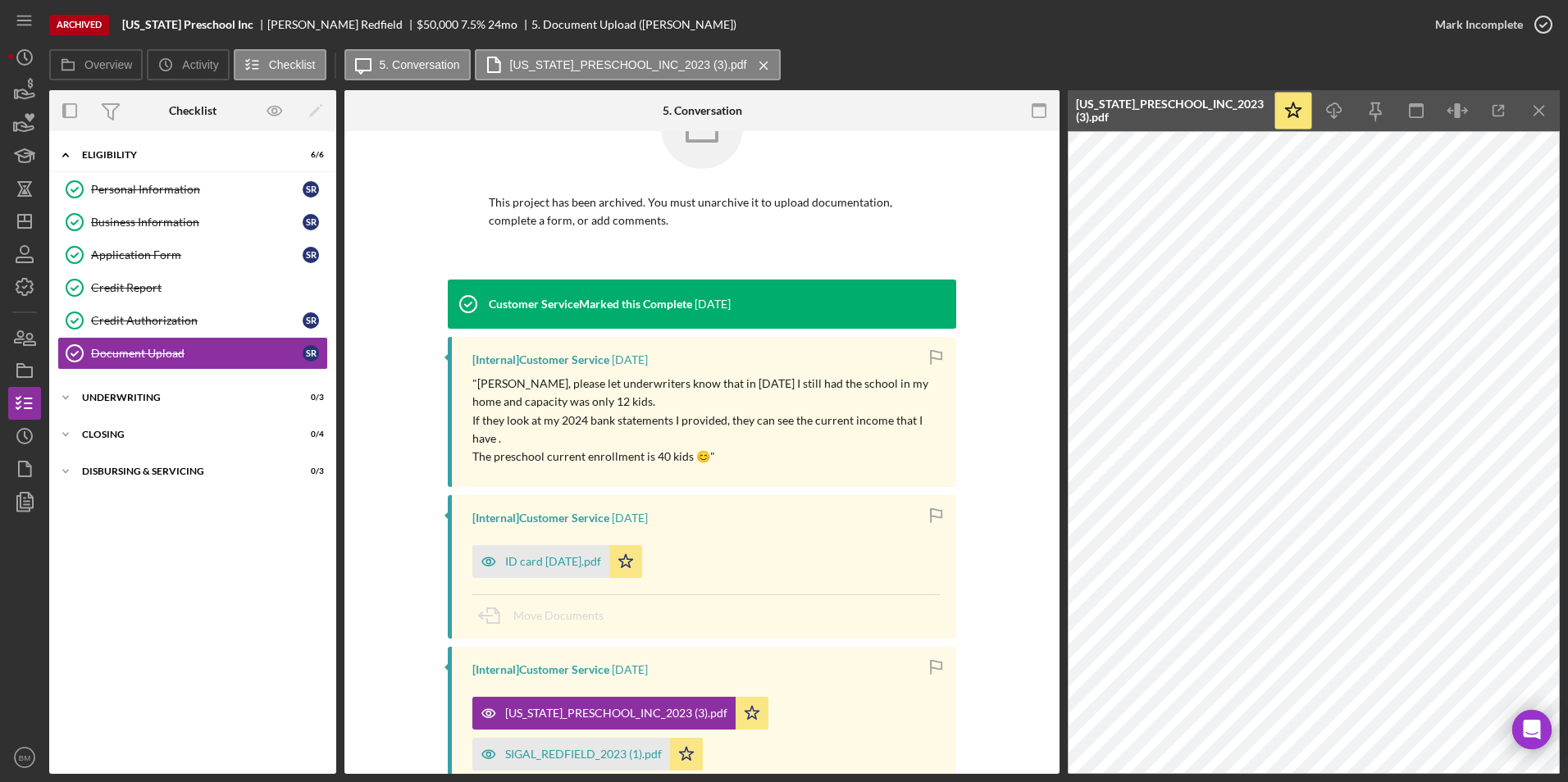
scroll to position [51, 0]
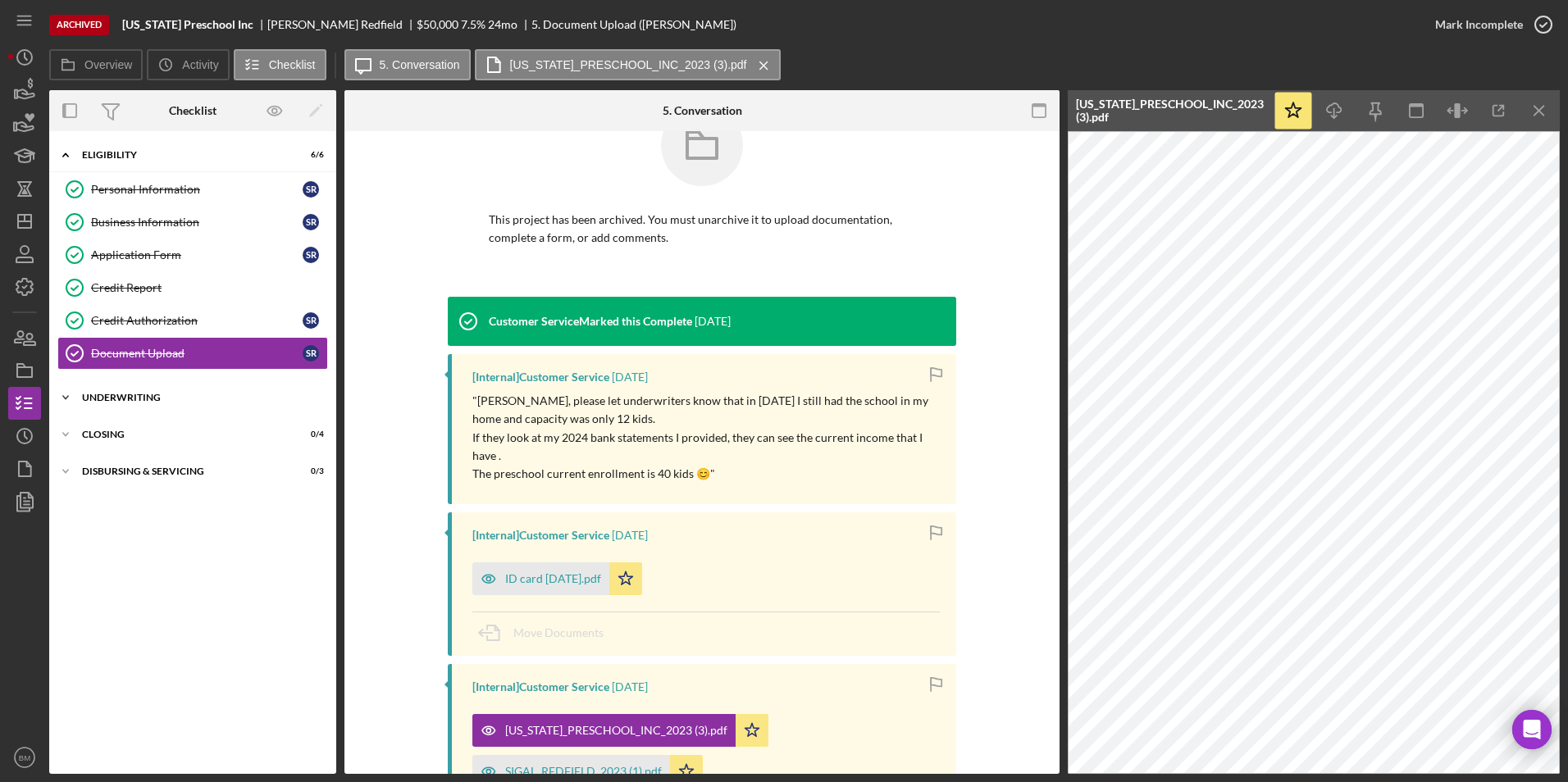
click at [185, 396] on div "Underwriting" at bounding box center [199, 397] width 234 height 10
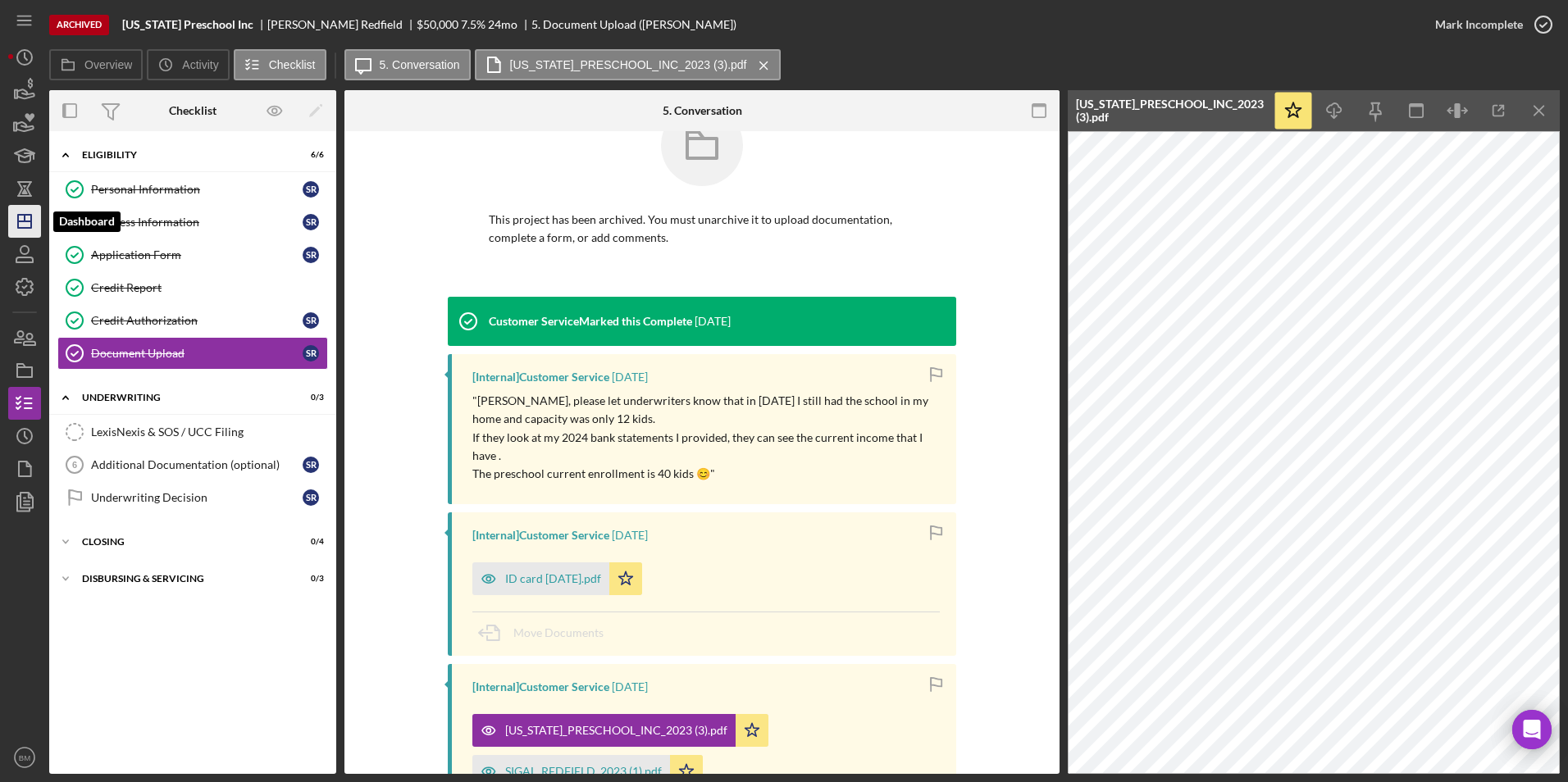
click at [20, 227] on icon "Icon/Dashboard" at bounding box center [25, 222] width 41 height 41
